Goal: Task Accomplishment & Management: Use online tool/utility

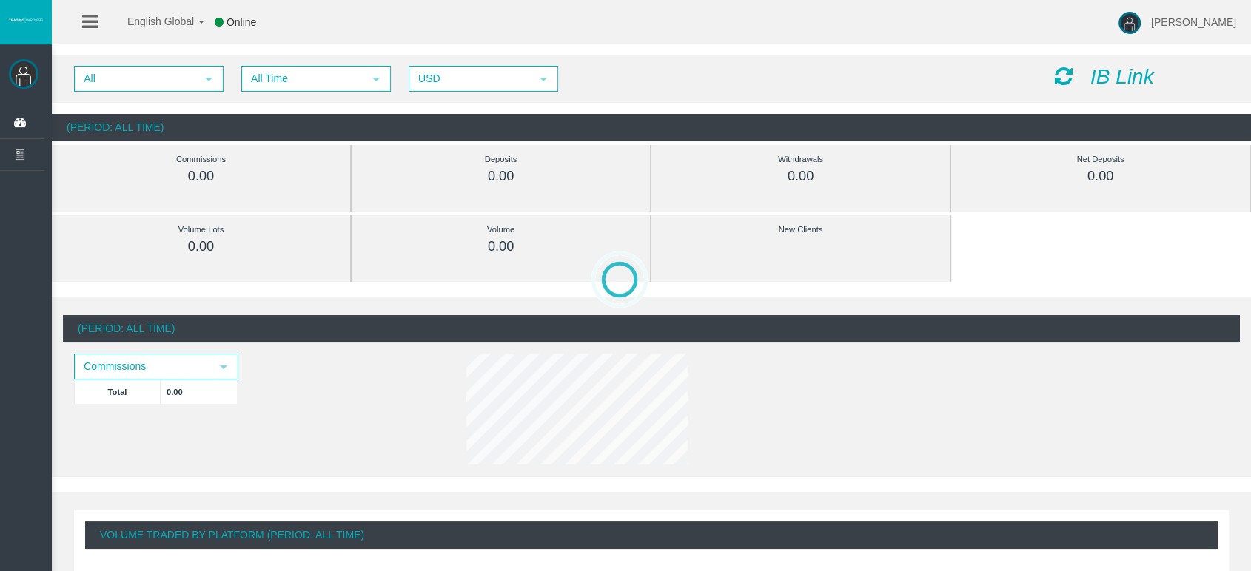
click at [1130, 81] on icon "IB Link" at bounding box center [1122, 76] width 64 height 23
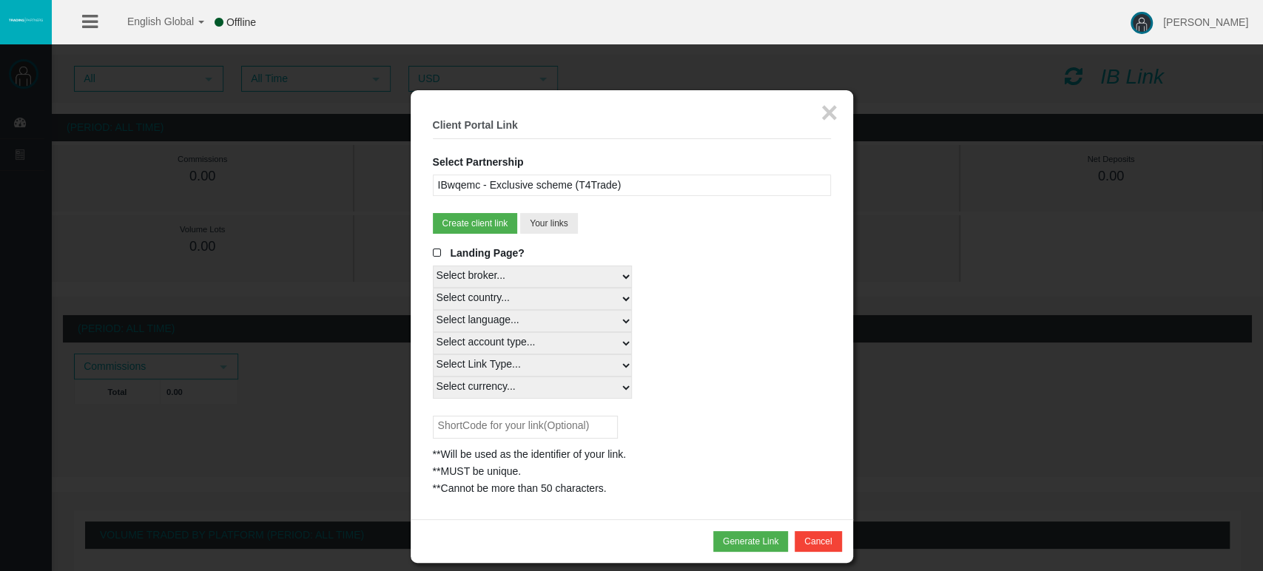
click at [552, 278] on select "Select broker... T4Trade" at bounding box center [532, 277] width 199 height 22
click at [433, 266] on select "Select broker... T4Trade" at bounding box center [532, 277] width 199 height 22
click at [519, 308] on select "Select country... Rest of the World" at bounding box center [532, 299] width 199 height 22
select select
click at [433, 288] on select "Select country... Rest of the World" at bounding box center [532, 299] width 199 height 22
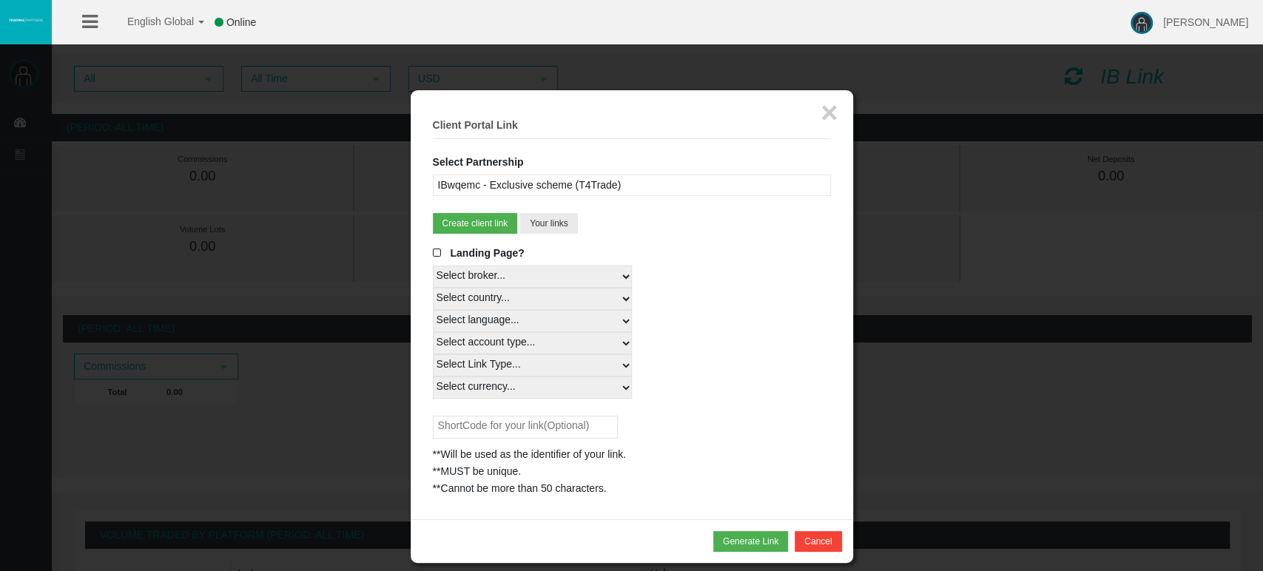
click at [506, 319] on select "Select language... English Japanese Chinese Portuguese Spanish Czech German Fre…" at bounding box center [532, 321] width 199 height 22
select select
click at [433, 310] on select "Select language... English Japanese Chinese Portuguese Spanish Czech German Fre…" at bounding box center [532, 321] width 199 height 22
click at [468, 349] on select "Select account type... All Platforms STP Swap Free MT4 LiveFloatingSpreadAccoun…" at bounding box center [532, 343] width 199 height 22
select select
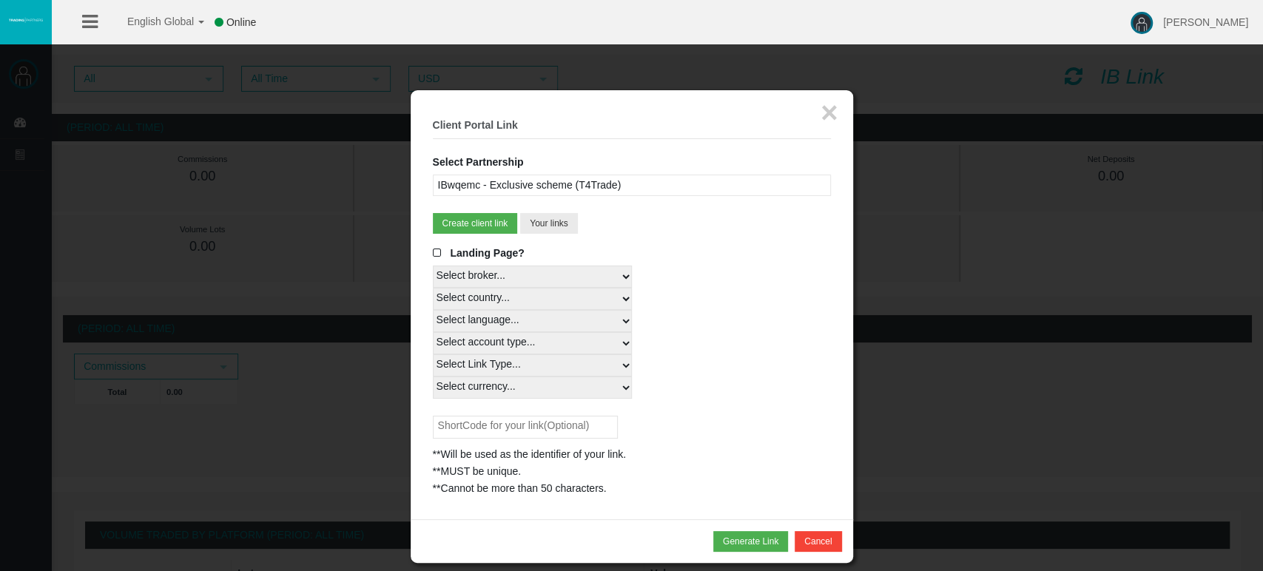
click at [433, 332] on select "Select account type... All Platforms STP Swap Free MT4 LiveFloatingSpreadAccoun…" at bounding box center [532, 343] width 199 height 22
click at [468, 368] on select "Select Link Type... Real" at bounding box center [532, 366] width 199 height 22
select select "Real"
click at [433, 355] on select "Select Link Type... Real" at bounding box center [532, 366] width 199 height 22
click at [437, 253] on span at bounding box center [440, 253] width 15 height 10
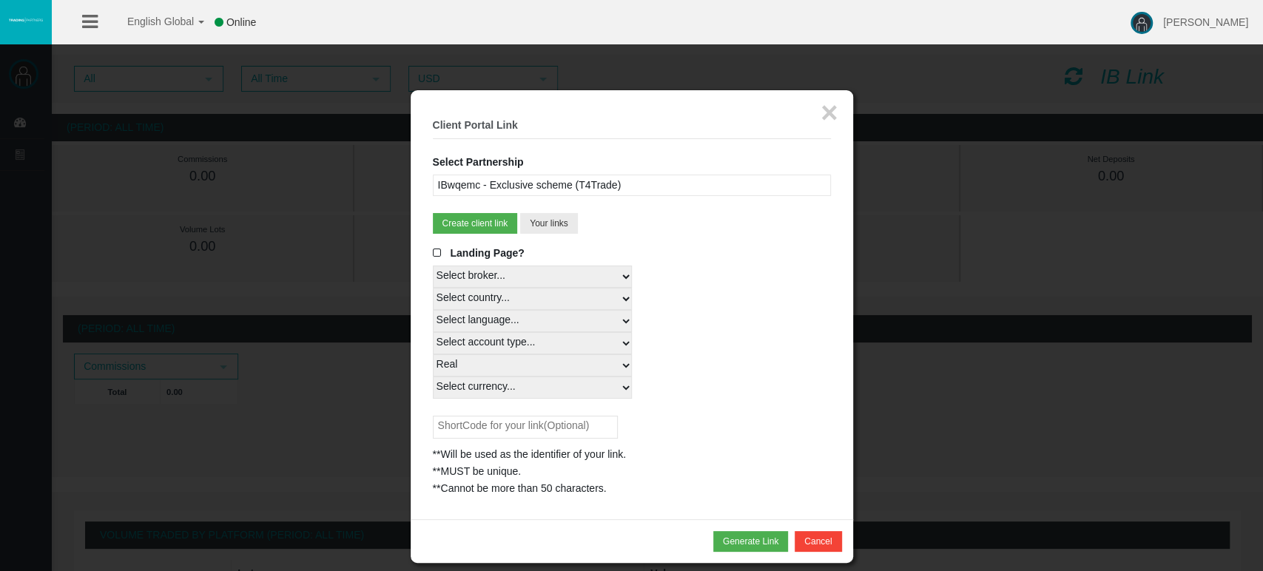
click at [0, 0] on input "Landing Page?" at bounding box center [0, 0] width 0 height 0
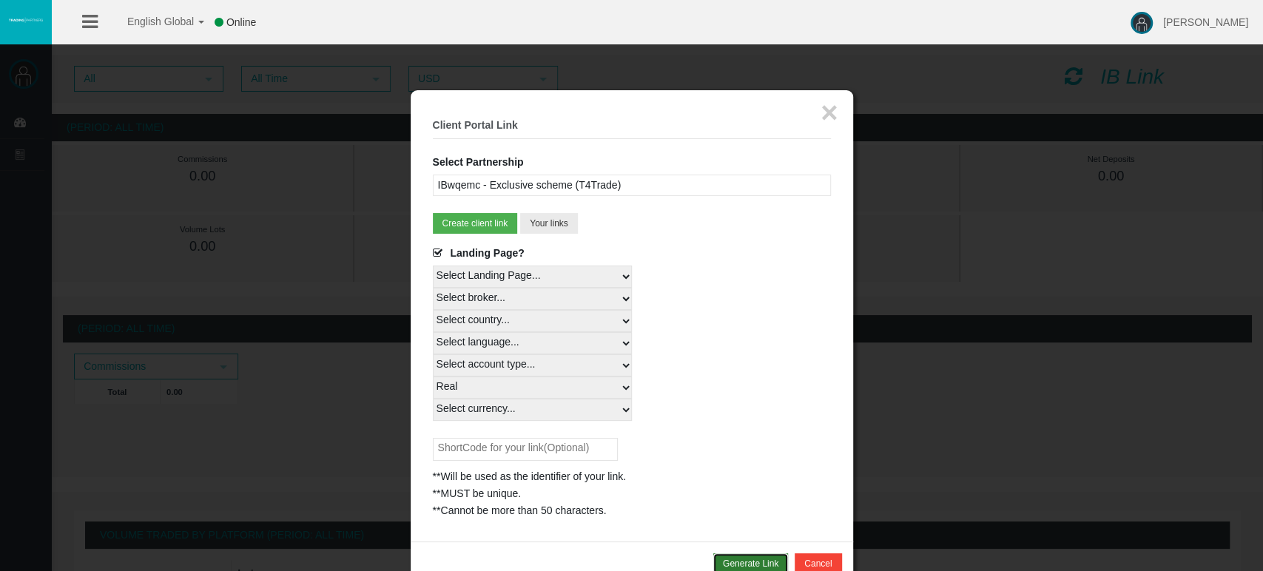
click at [764, 560] on button "Generate Link" at bounding box center [751, 564] width 75 height 21
click at [437, 526] on div at bounding box center [439, 528] width 13 height 10
drag, startPoint x: 423, startPoint y: 528, endPoint x: 850, endPoint y: 549, distance: 426.9
click at [850, 549] on div "× Client Portal Link Select Partnership IBwqemc - Exclusive scheme (T4Trade) IB…" at bounding box center [632, 324] width 443 height 469
